Goal: Task Accomplishment & Management: Complete application form

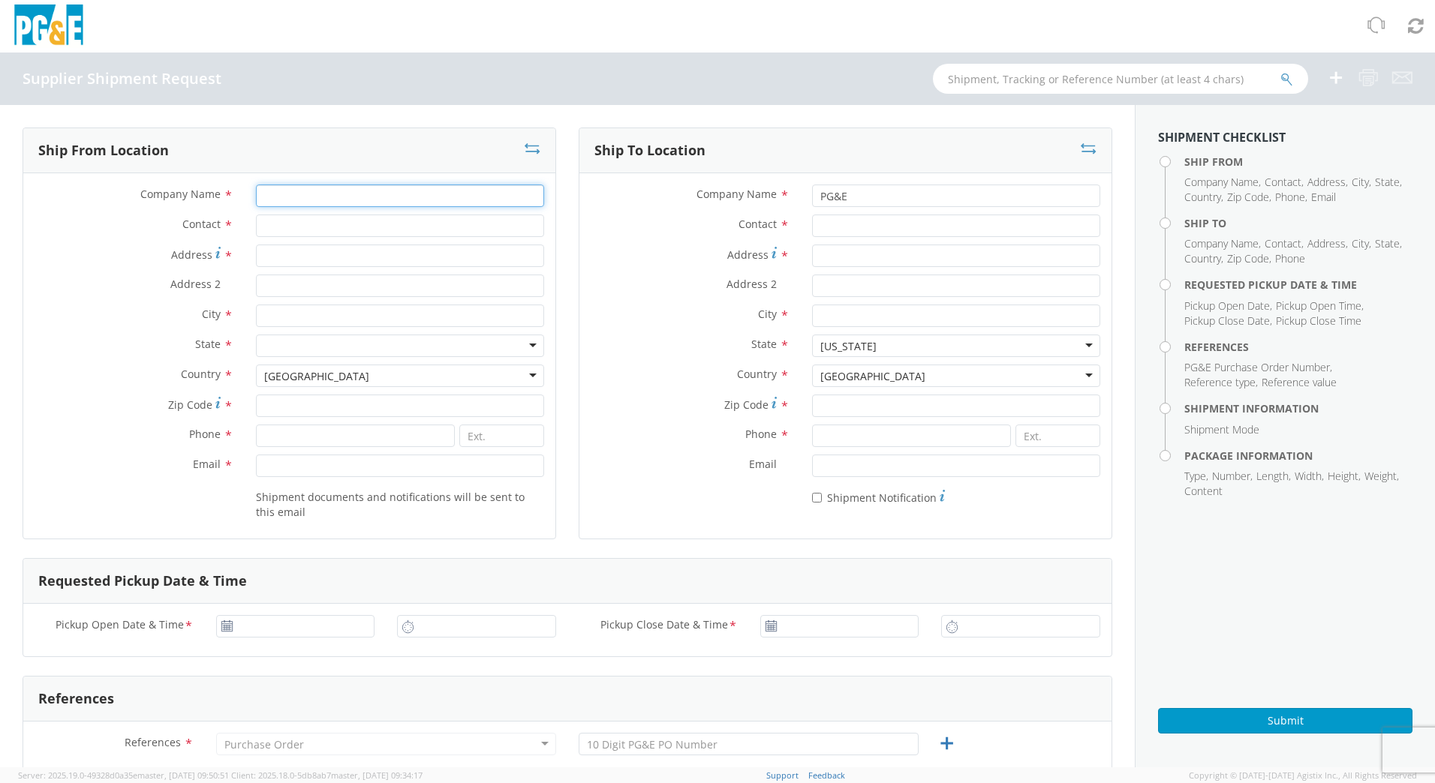
click at [338, 194] on input "Company Name *" at bounding box center [400, 196] width 288 height 23
type input "PGE"
click at [335, 220] on input "Contact *" at bounding box center [400, 226] width 288 height 23
type input "[PERSON_NAME]"
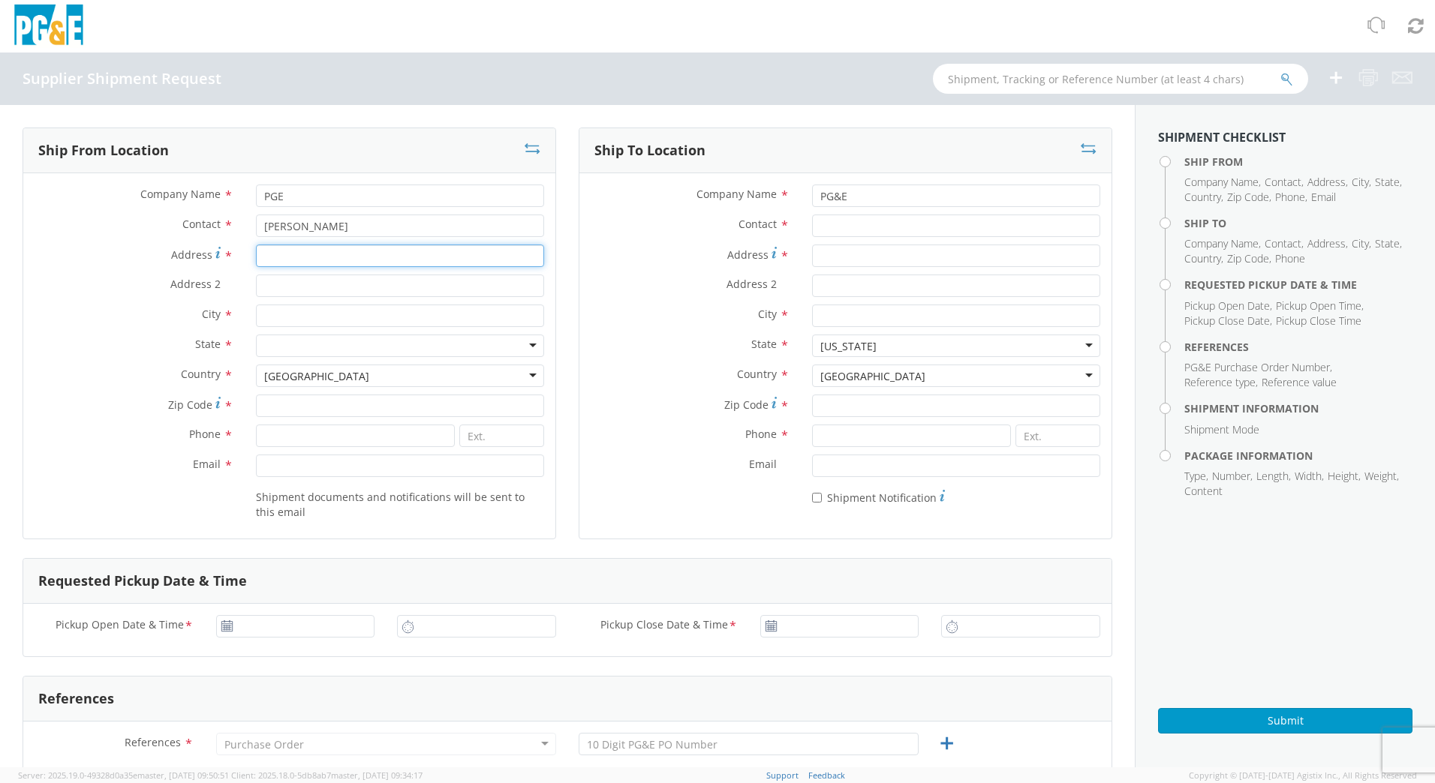
click at [330, 254] on input "Address *" at bounding box center [400, 256] width 288 height 23
type input "[STREET_ADDRESS]"
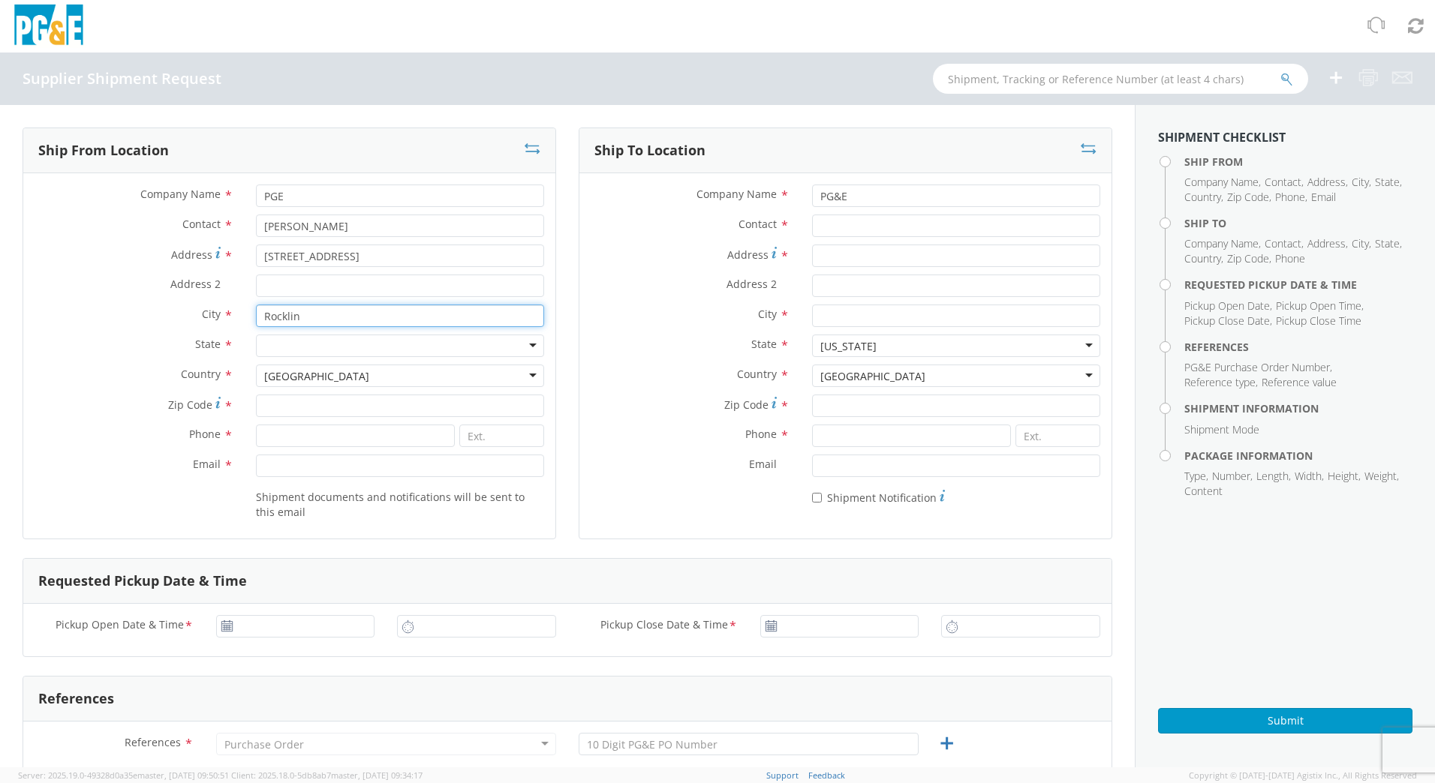
type input "Rocklin"
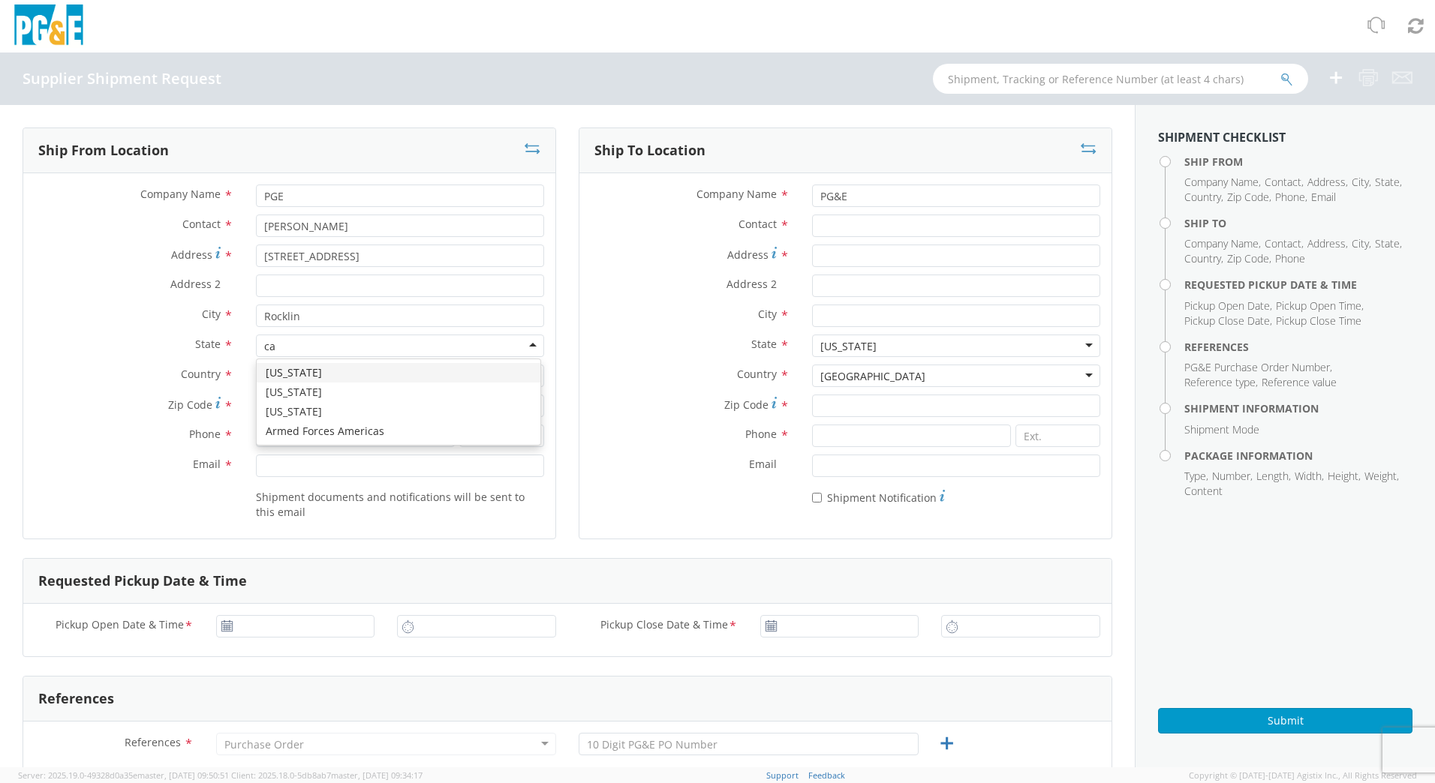
type input "ca"
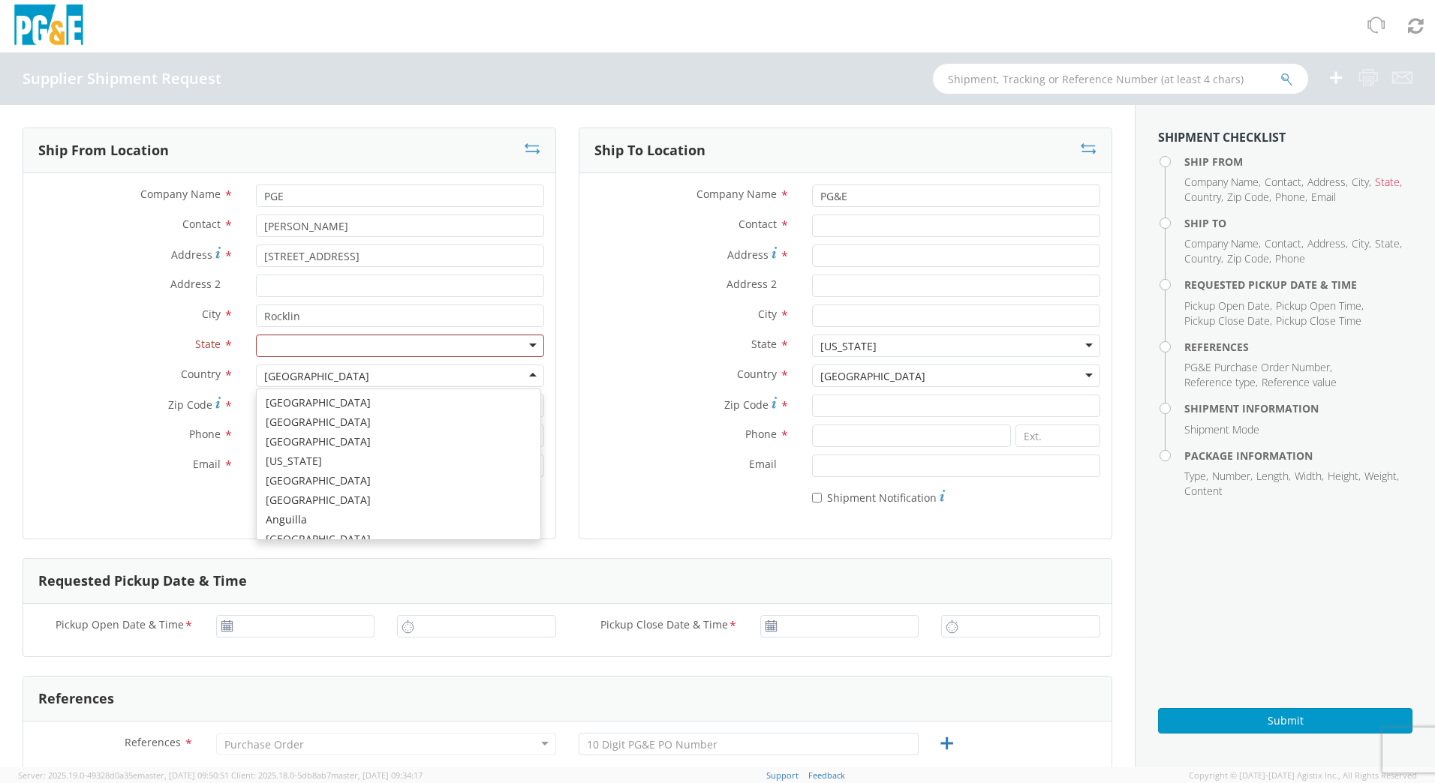
scroll to position [3783, 0]
click at [317, 340] on div at bounding box center [400, 346] width 288 height 23
type input "ca"
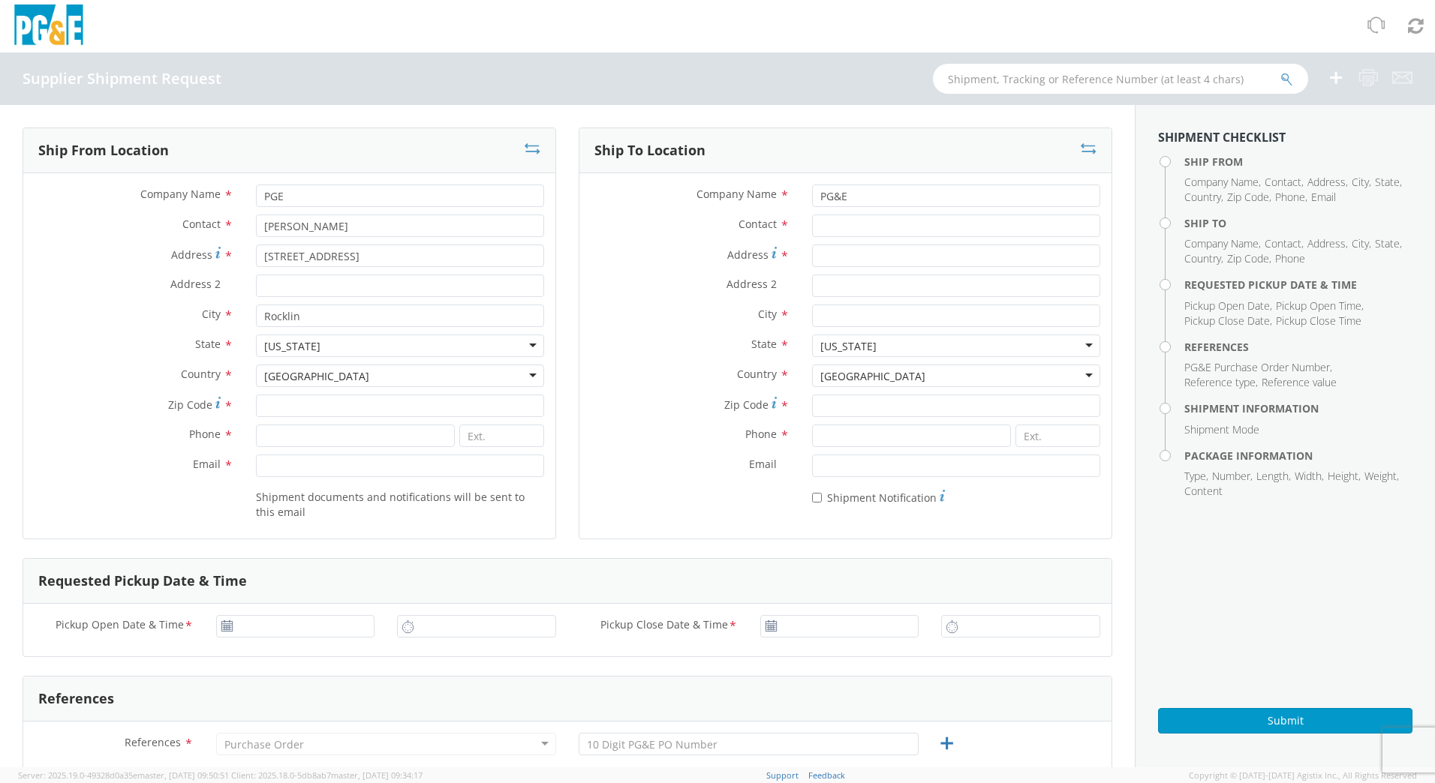
scroll to position [0, 0]
click at [308, 401] on input "Zip Code *" at bounding box center [400, 406] width 288 height 23
type input "95675"
click at [302, 430] on input at bounding box center [355, 436] width 199 height 23
type input "[PHONE_NUMBER]"
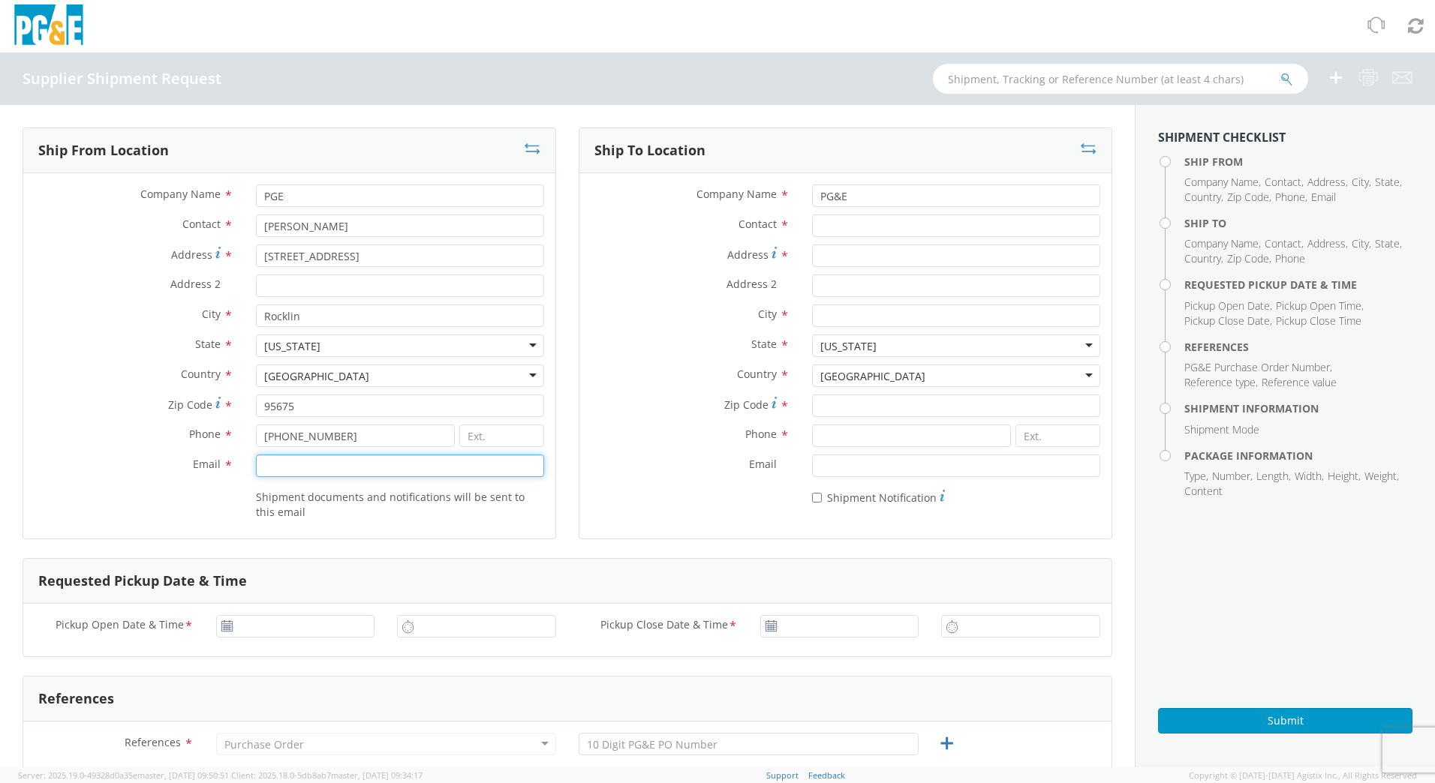
click at [300, 464] on input "Email *" at bounding box center [400, 466] width 288 height 23
type input "[PERSON_NAME][EMAIL_ADDRESS][PERSON_NAME][DOMAIN_NAME]"
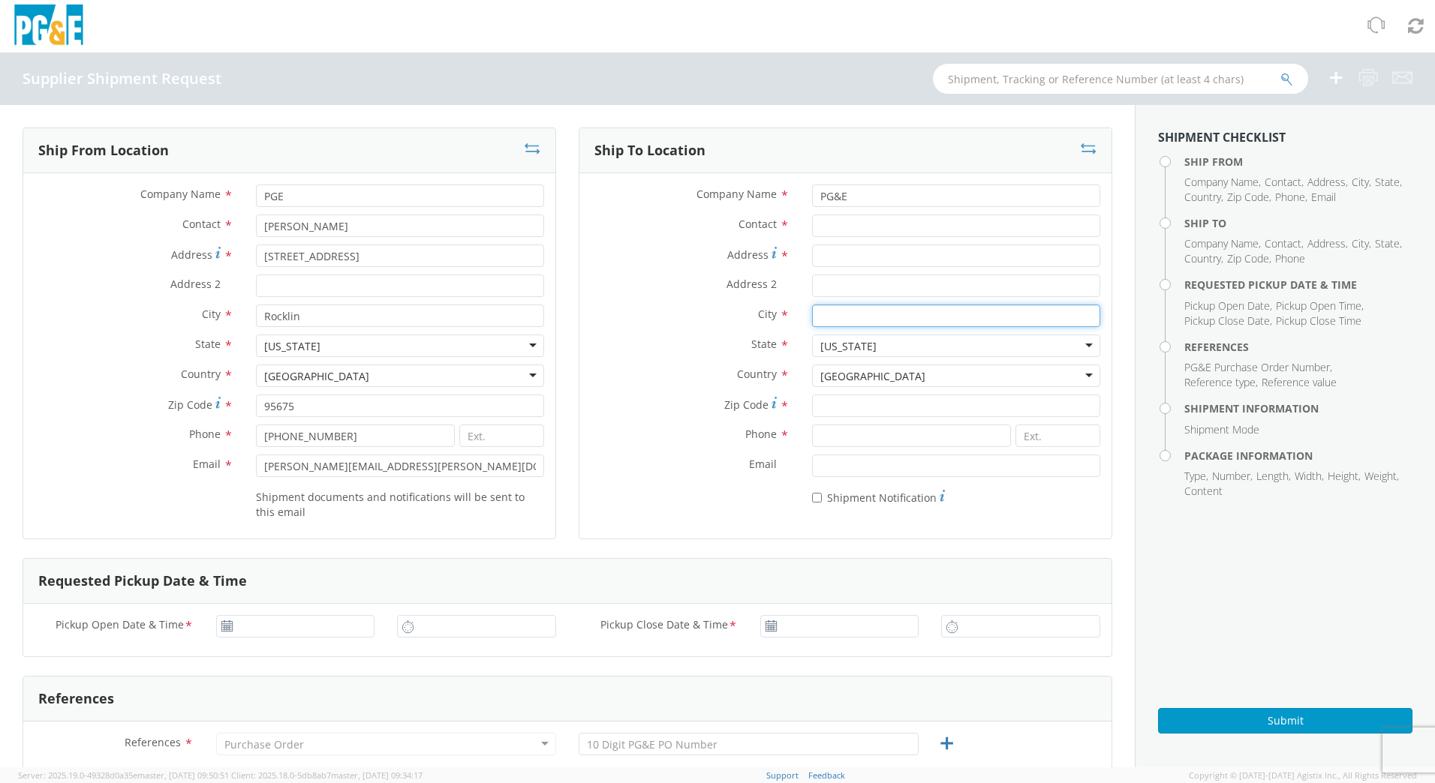
click at [863, 320] on input "City *" at bounding box center [956, 316] width 288 height 23
type input "Santa [PERSON_NAME]"
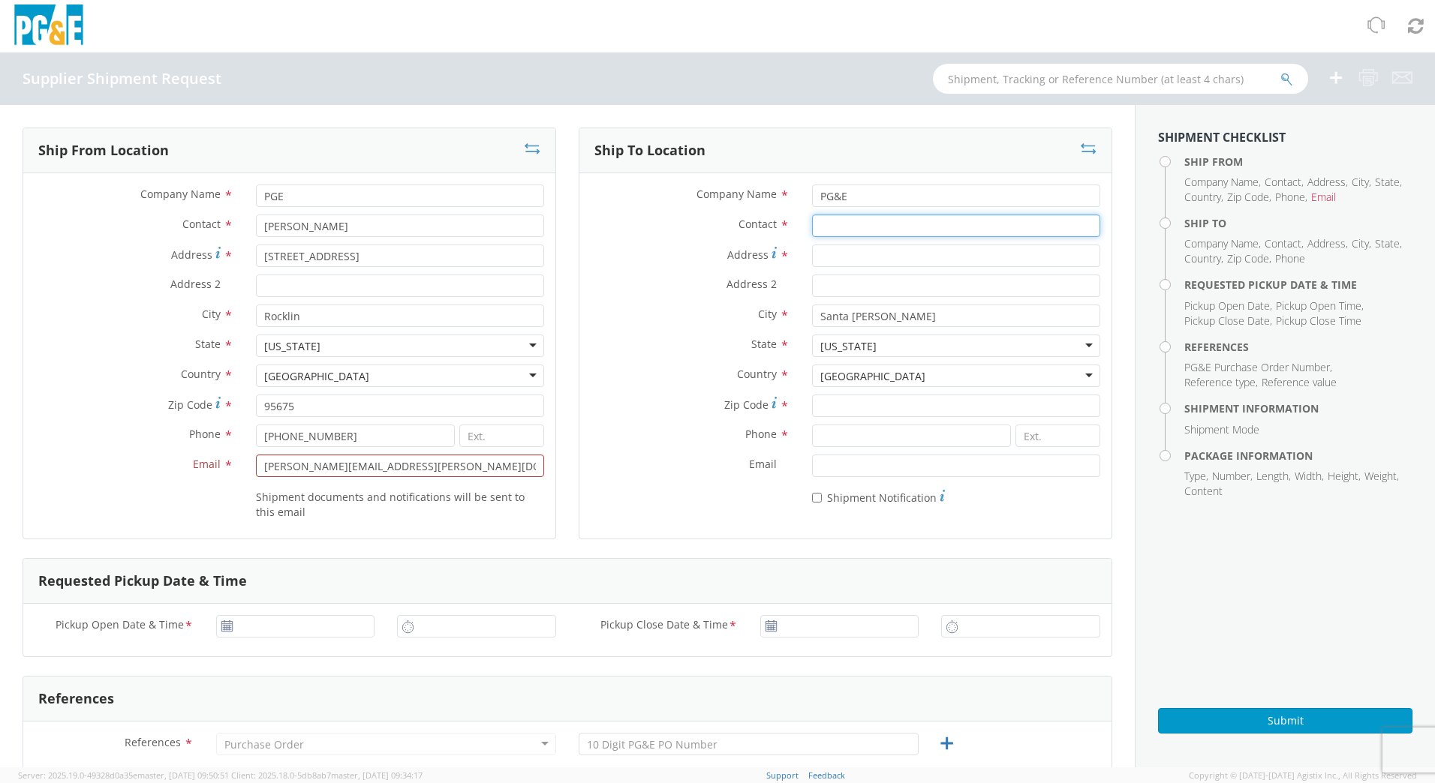
click at [854, 230] on input "Contact *" at bounding box center [956, 226] width 288 height 23
click at [854, 230] on input "CJ McC" at bounding box center [956, 226] width 288 height 23
type input "[PERSON_NAME]"
click at [845, 440] on input at bounding box center [911, 436] width 199 height 23
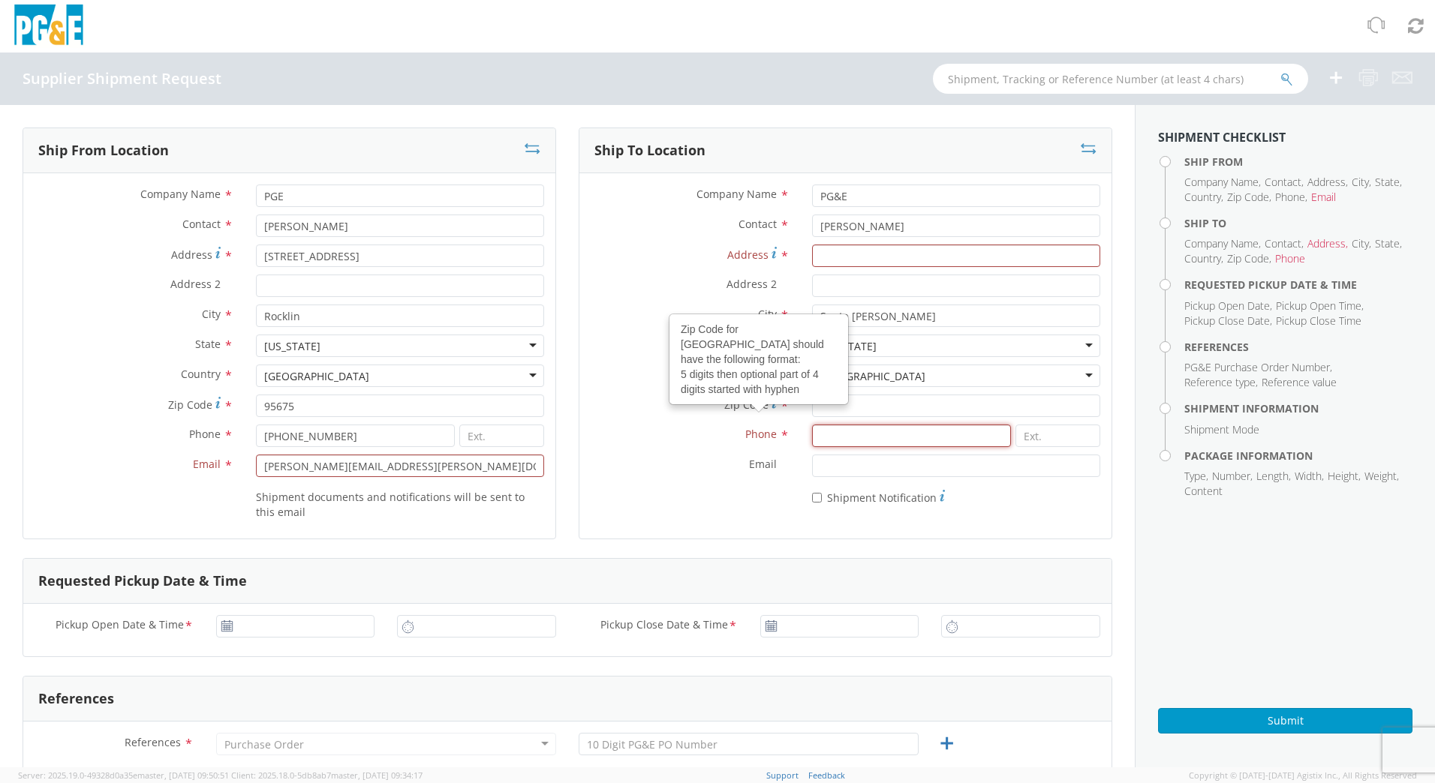
click at [840, 439] on input at bounding box center [911, 436] width 199 height 23
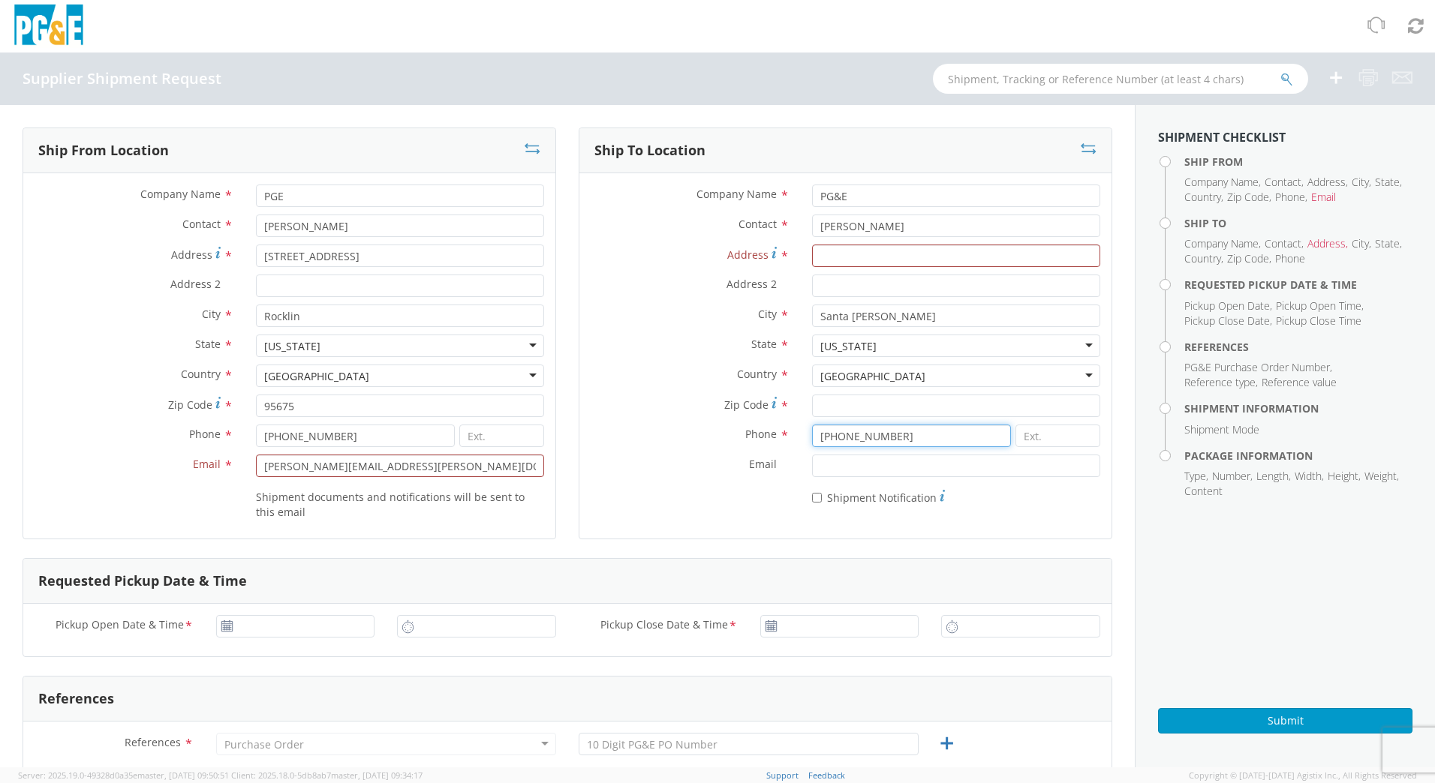
type input "[PHONE_NUMBER]"
click at [837, 469] on input "Email *" at bounding box center [956, 466] width 288 height 23
type input "[EMAIL_ADDRESS][PERSON_NAME][DOMAIN_NAME]"
click at [812, 498] on input "* Shipment Notification" at bounding box center [817, 498] width 10 height 10
checkbox input "true"
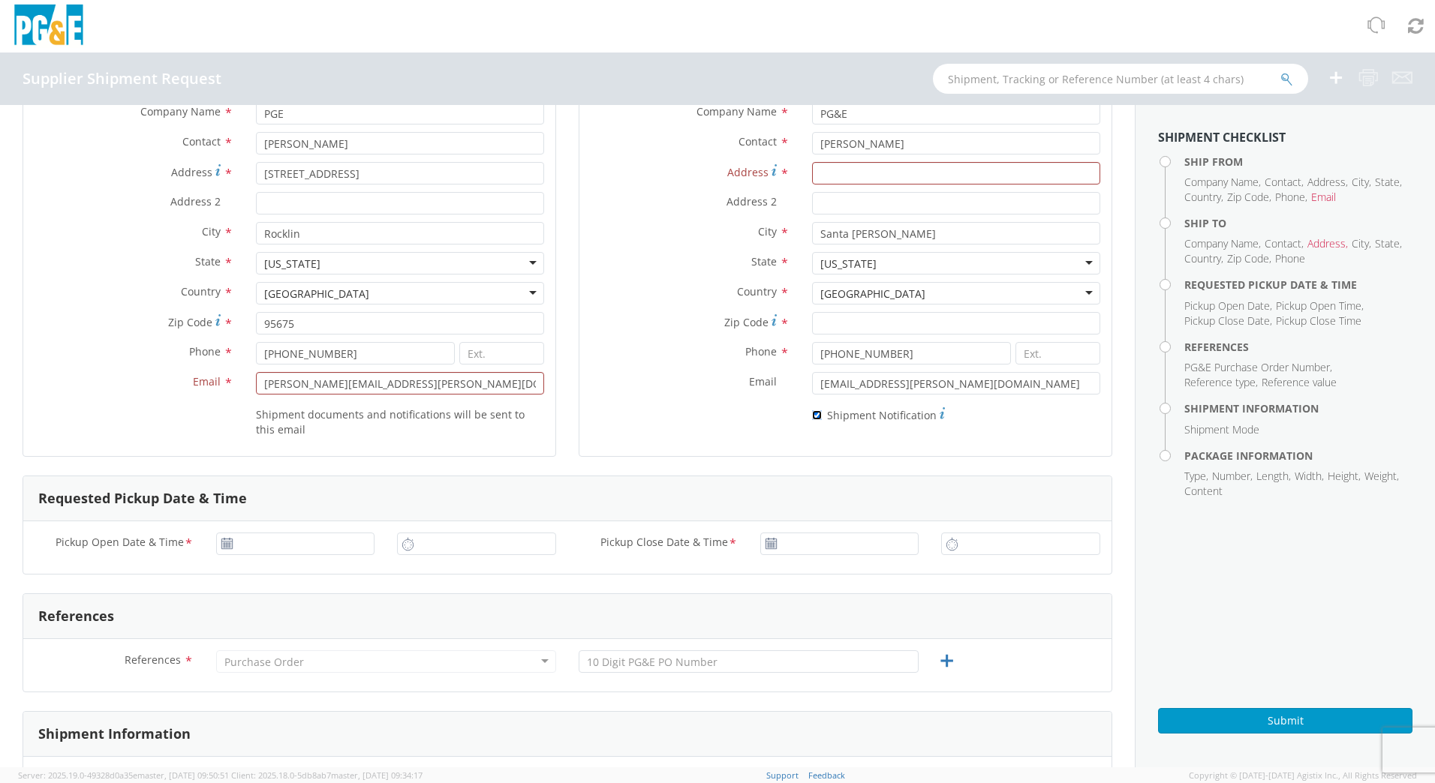
scroll to position [150, 0]
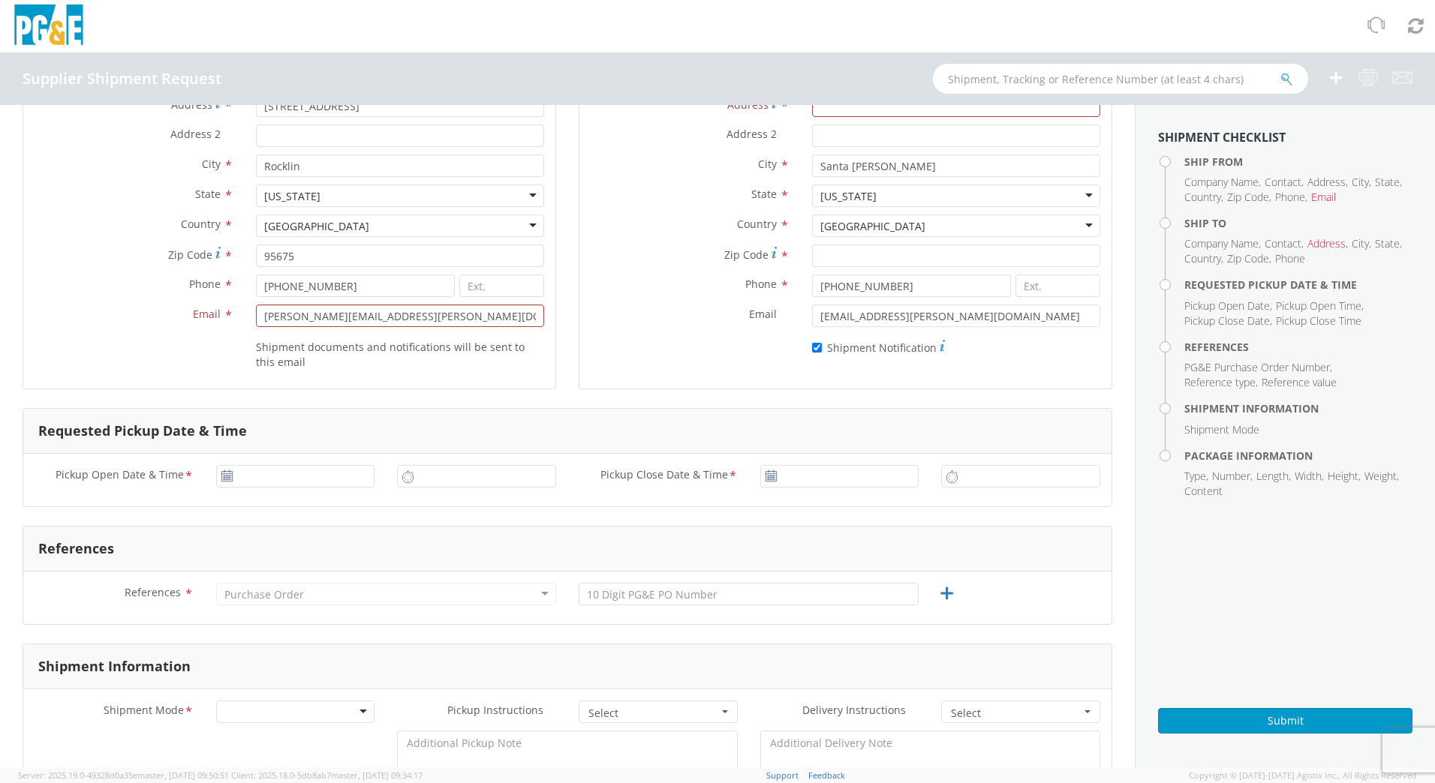
click at [224, 476] on use at bounding box center [226, 475] width 11 height 11
click at [261, 476] on input "09/17/2025" at bounding box center [295, 476] width 159 height 23
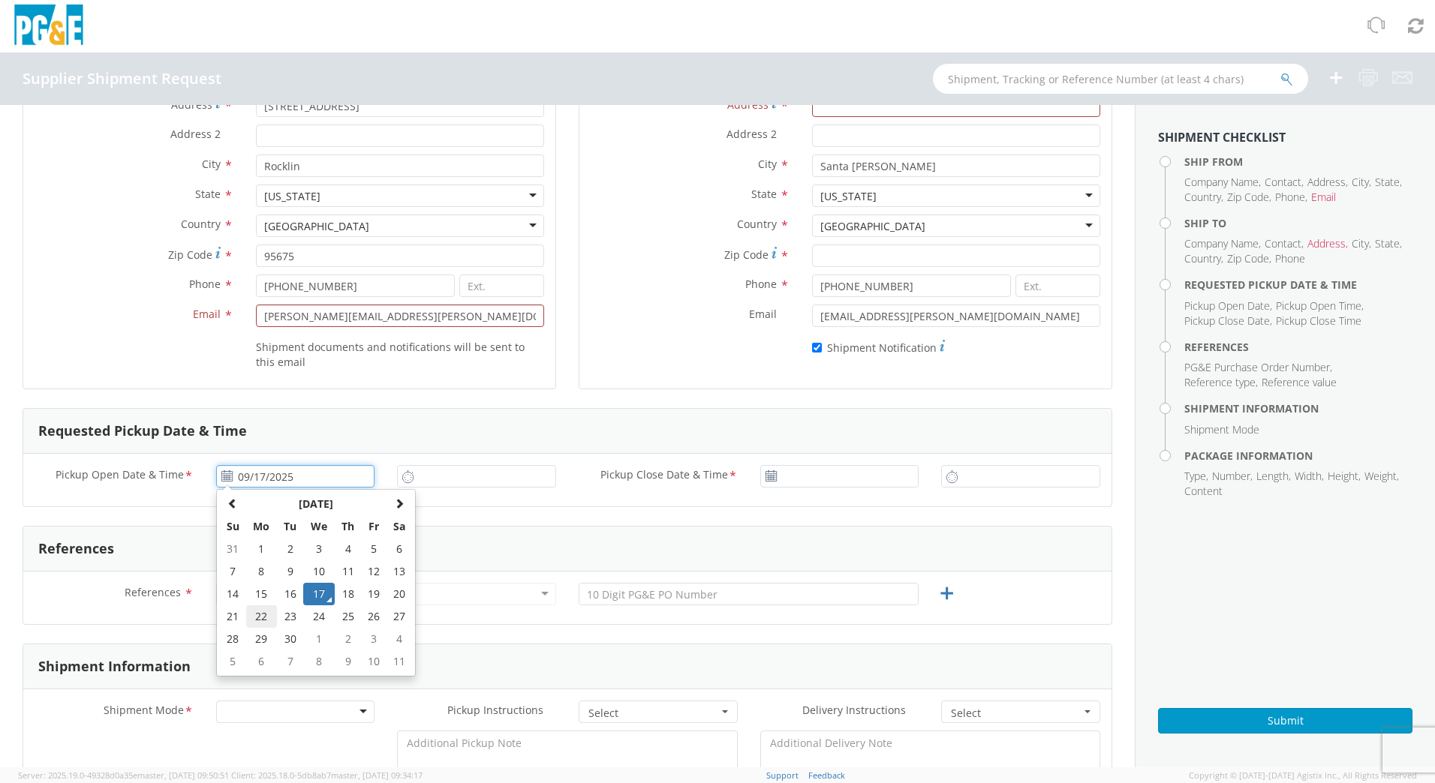
click at [265, 612] on td "22" at bounding box center [262, 617] width 32 height 23
type input "[DATE]"
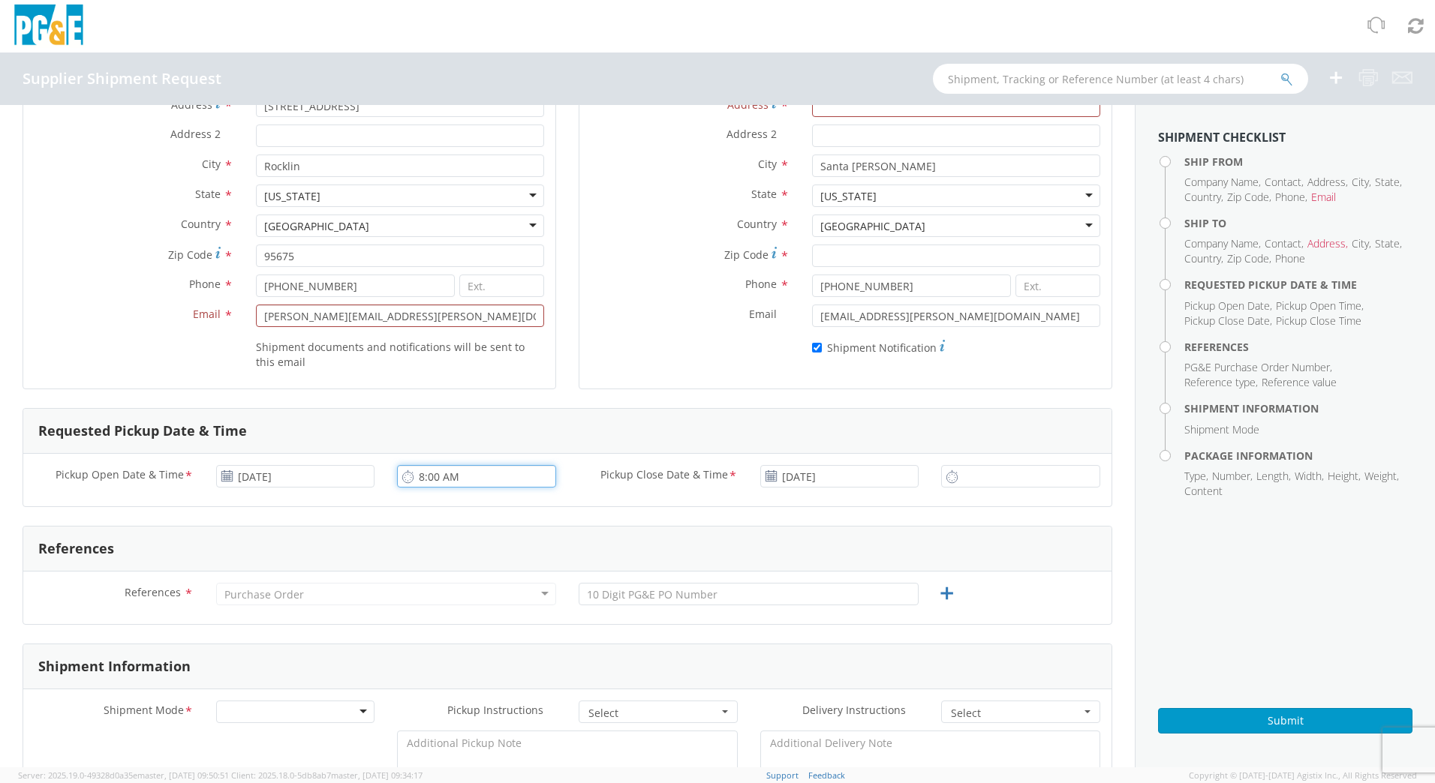
click at [491, 479] on input "8:00 AM" at bounding box center [476, 476] width 159 height 23
type input "11:00 AM"
click at [985, 470] on input "8:00 AM" at bounding box center [1020, 476] width 159 height 23
drag, startPoint x: 966, startPoint y: 476, endPoint x: 953, endPoint y: 476, distance: 12.8
click at [953, 476] on input "14:00 AM" at bounding box center [1020, 476] width 159 height 23
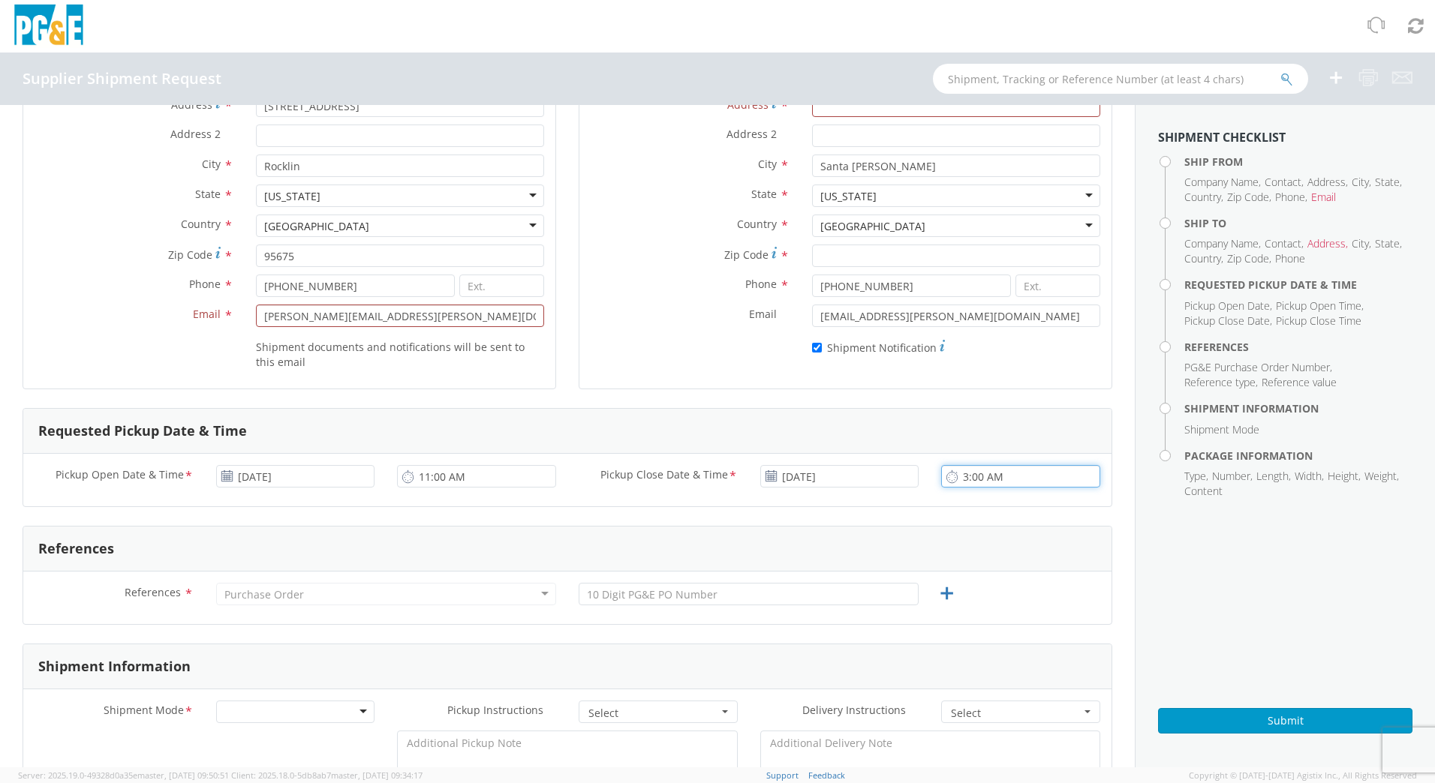
click at [985, 475] on input "3:00 AM" at bounding box center [1020, 476] width 159 height 23
type input "3:00 PM"
click at [404, 594] on div "Purchase Order" at bounding box center [386, 594] width 340 height 23
click at [403, 558] on div "References" at bounding box center [567, 549] width 1088 height 45
click at [419, 344] on label "Shipment documents and notifications will be sent to this email" at bounding box center [400, 354] width 288 height 32
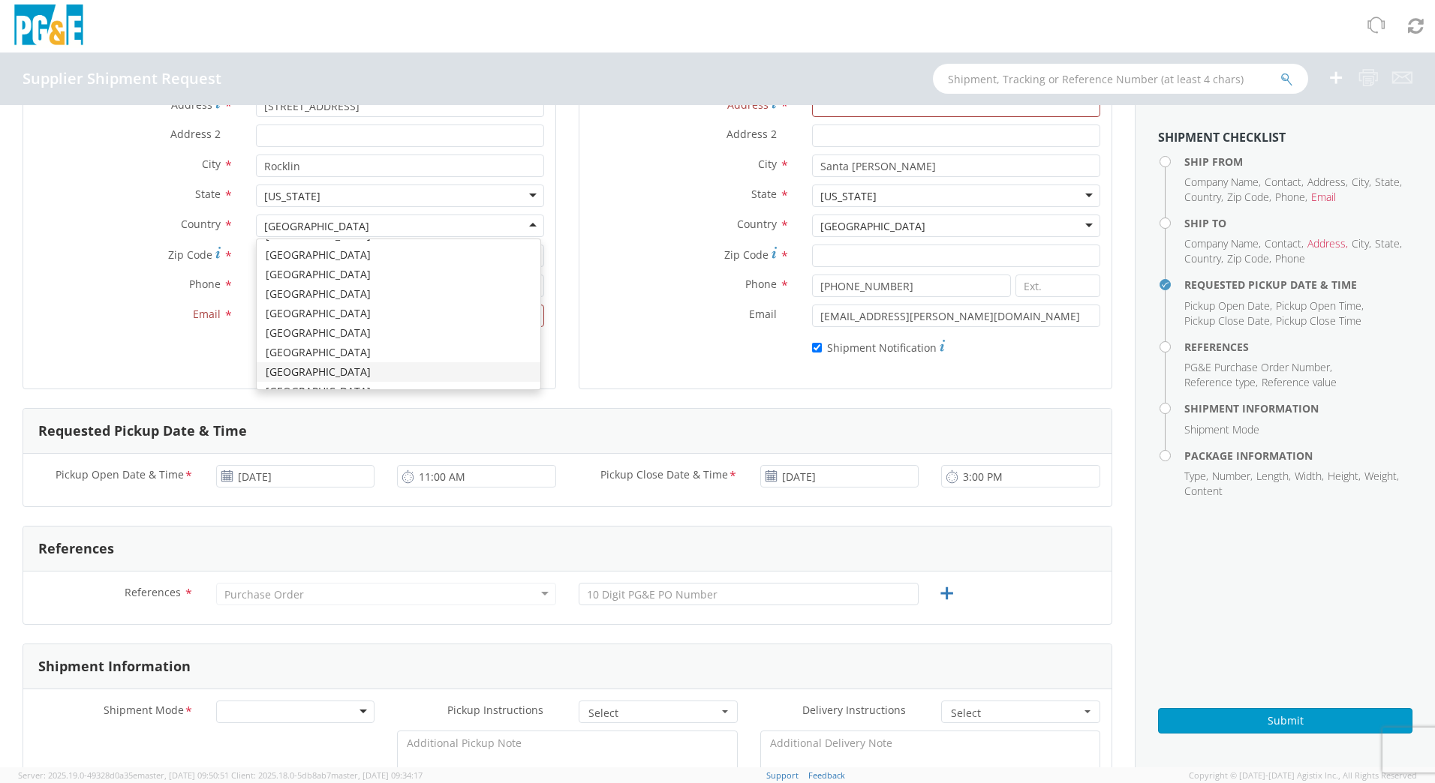
click at [419, 221] on div "[GEOGRAPHIC_DATA]" at bounding box center [400, 226] width 288 height 23
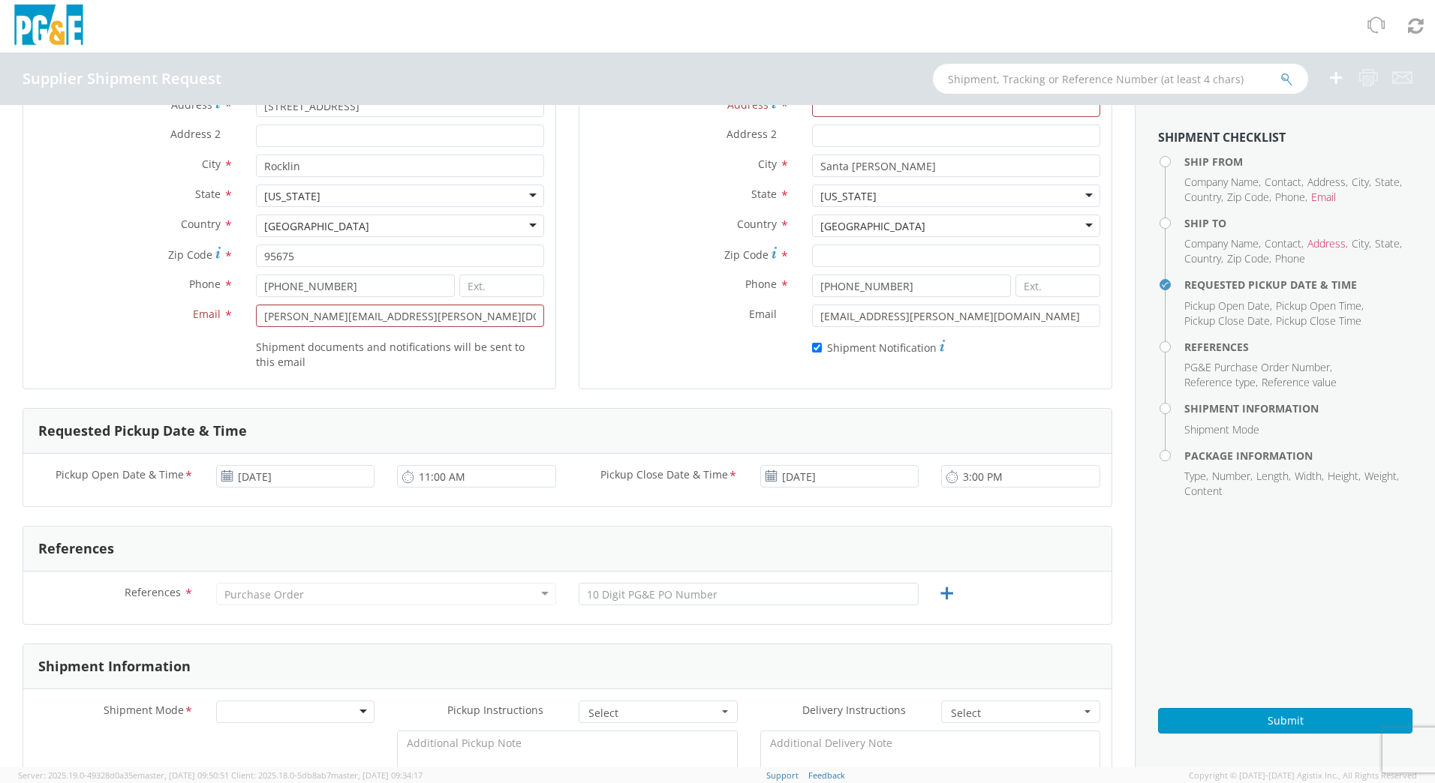
click at [201, 351] on div "Shipment documents and notifications will be sent to this email" at bounding box center [289, 352] width 532 height 35
click at [673, 341] on div "* Shipment Notification" at bounding box center [845, 345] width 532 height 21
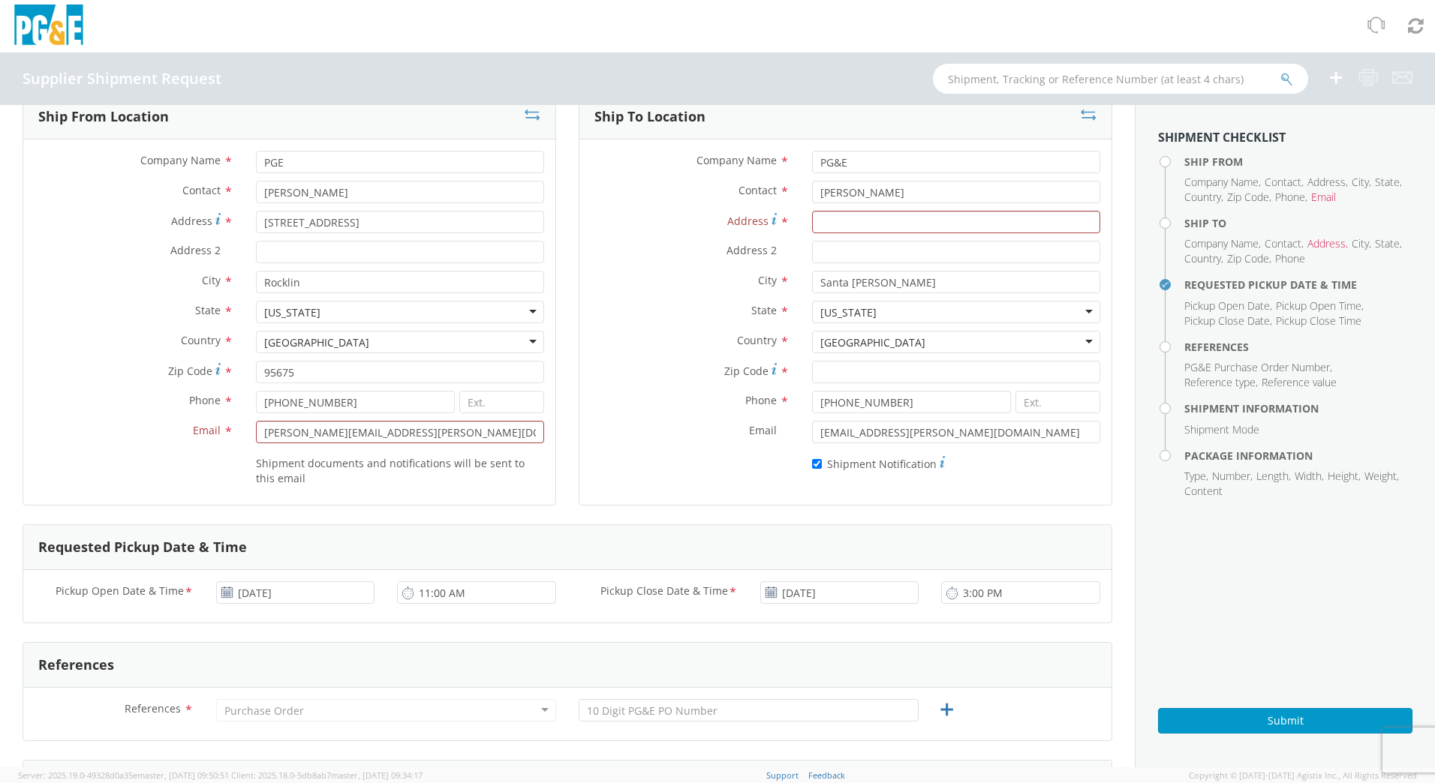
scroll to position [0, 0]
